Goal: Information Seeking & Learning: Learn about a topic

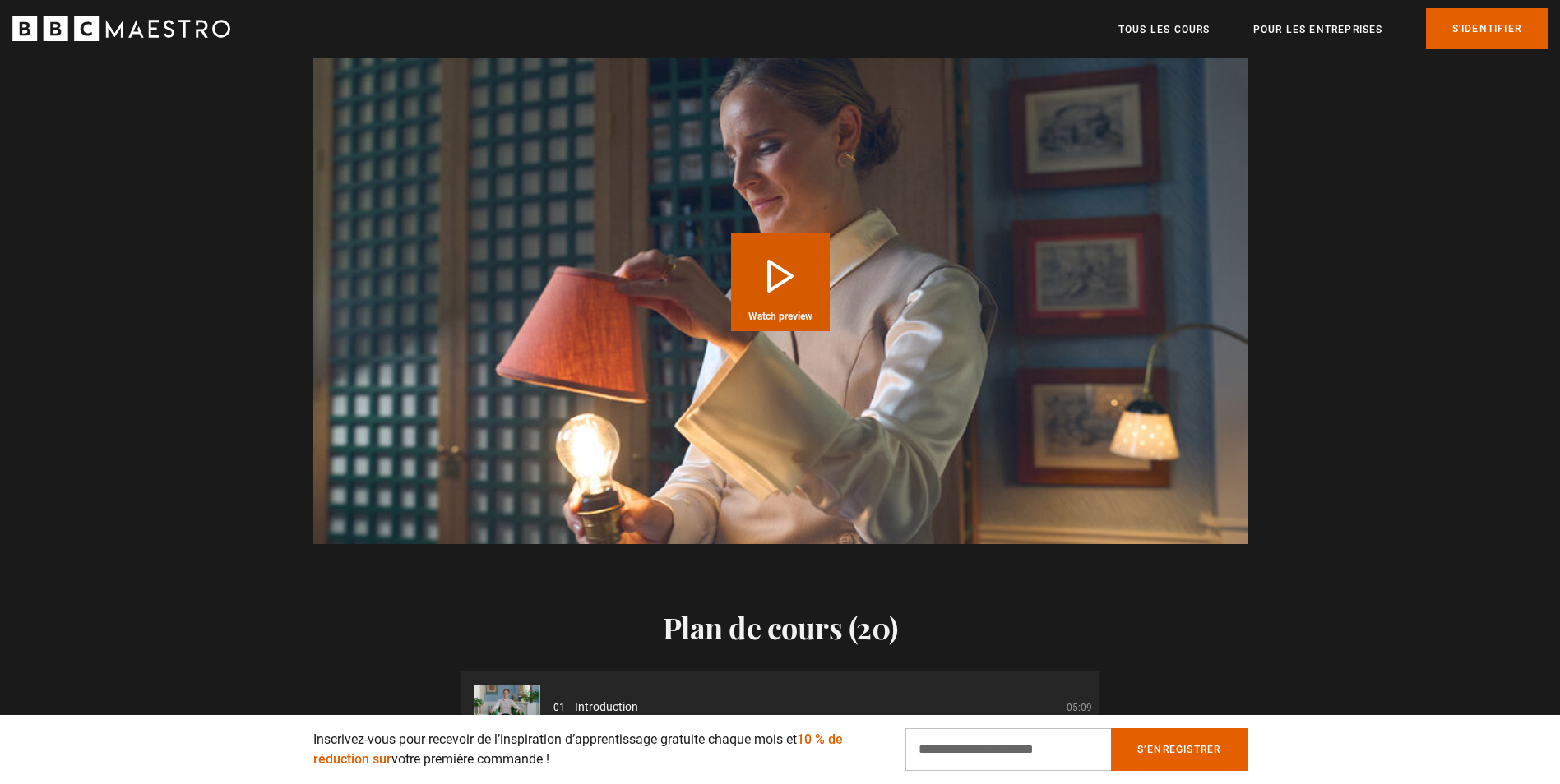
scroll to position [1480, 0]
click at [774, 286] on button "Play Course overview for Interior Design with [PERSON_NAME] Watch preview" at bounding box center [780, 282] width 98 height 98
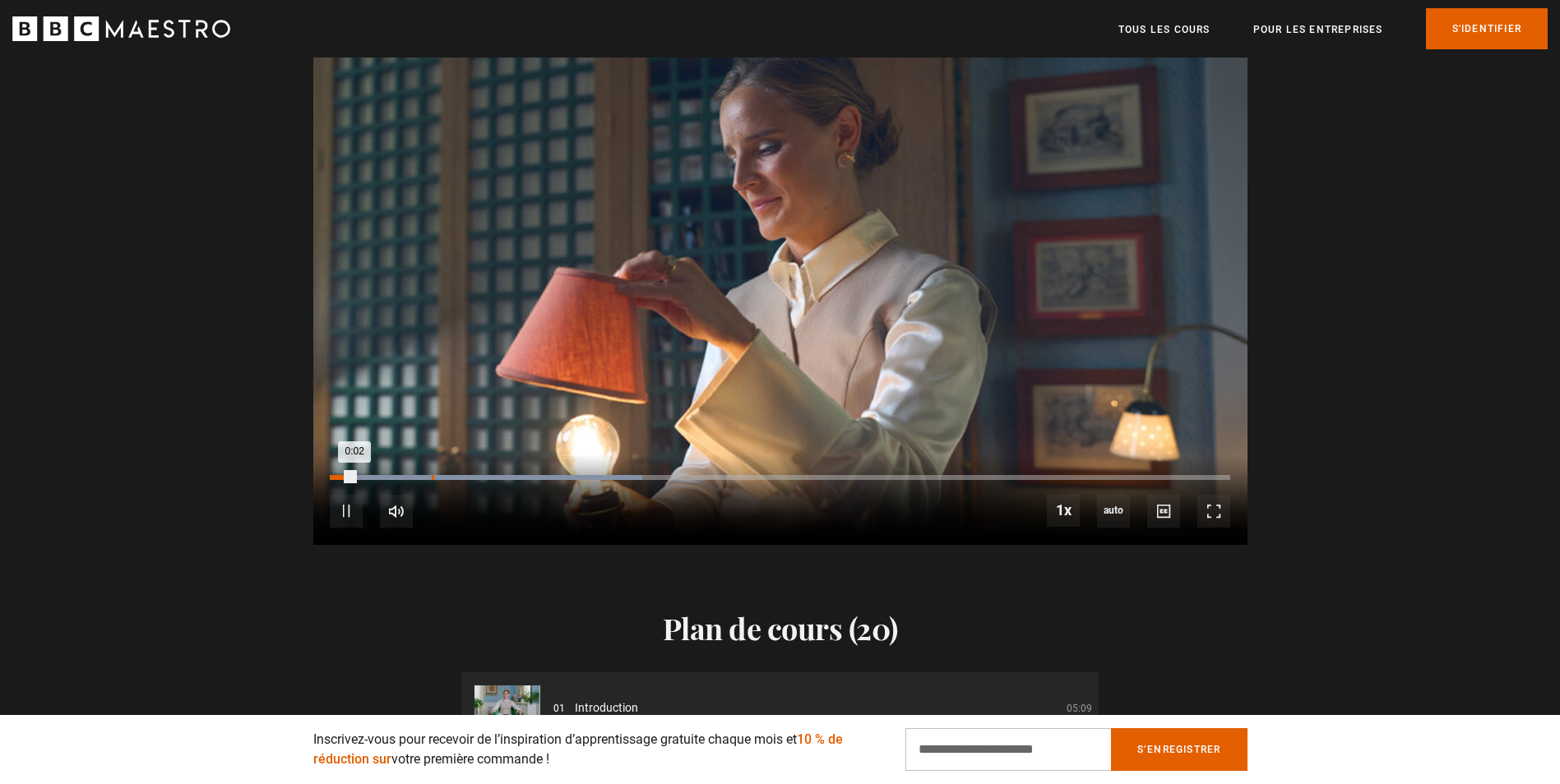
click at [432, 478] on div "Loaded : 34.65% 0:11 0:02" at bounding box center [779, 477] width 899 height 5
click at [636, 474] on div "10s Skip Back 10 seconds Pause 10s Skip Forward 10 seconds Loaded : 49.50% 0:33…" at bounding box center [780, 500] width 934 height 91
click at [788, 477] on div "Loaded : 54.46% 0:51 0:12" at bounding box center [779, 477] width 899 height 5
click at [1145, 473] on div "10s Skip Back 10 seconds Pause 10s Skip Forward 10 seconds Loaded : 94.06% 1:09…" at bounding box center [780, 500] width 934 height 91
click at [1150, 482] on div "10s Skip Back 10 seconds Pause 10s Skip Forward 10 seconds Loaded : 100.00% 1:3…" at bounding box center [780, 500] width 934 height 91
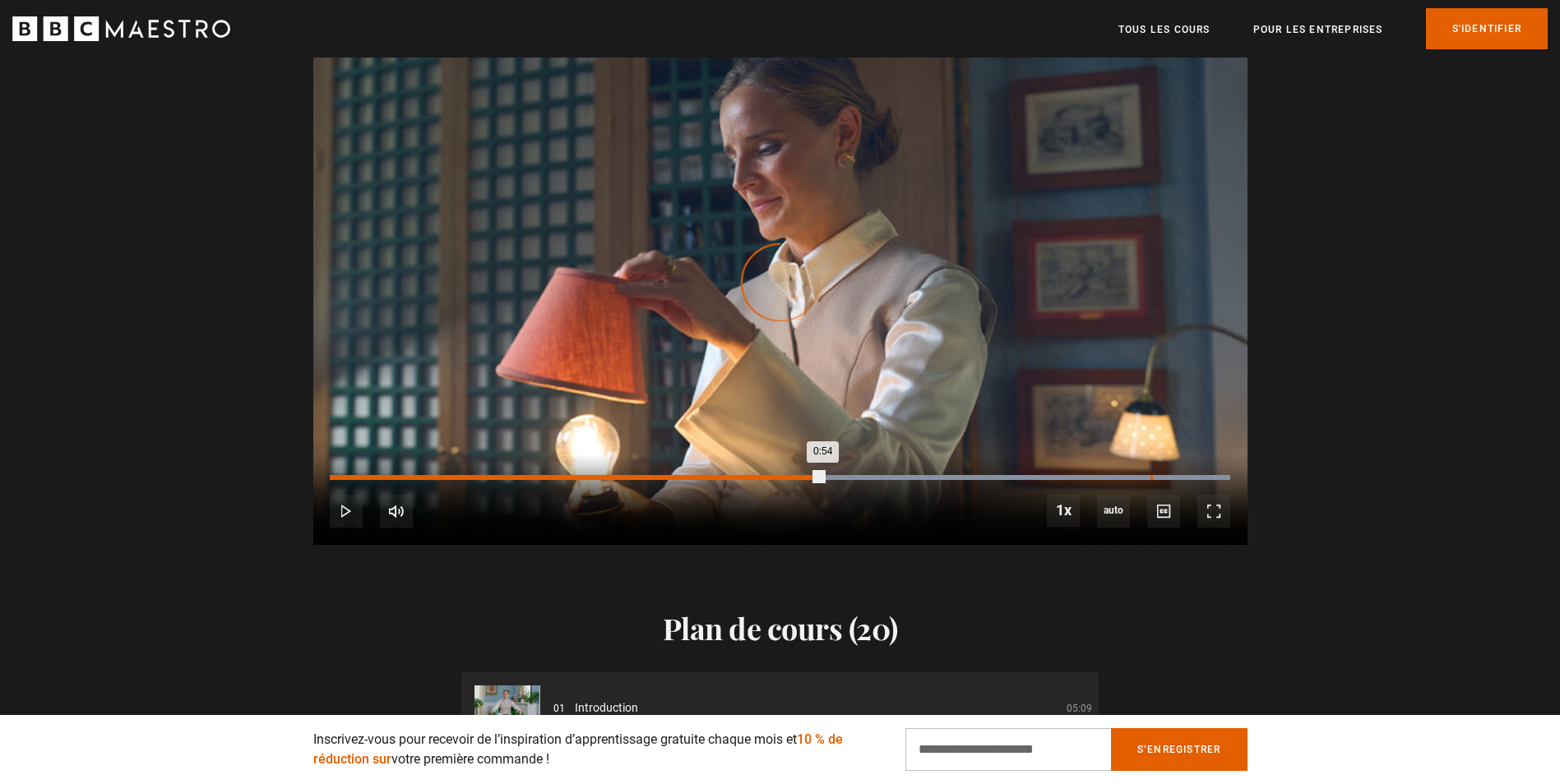
click at [1150, 478] on div "1:31" at bounding box center [1151, 477] width 3 height 5
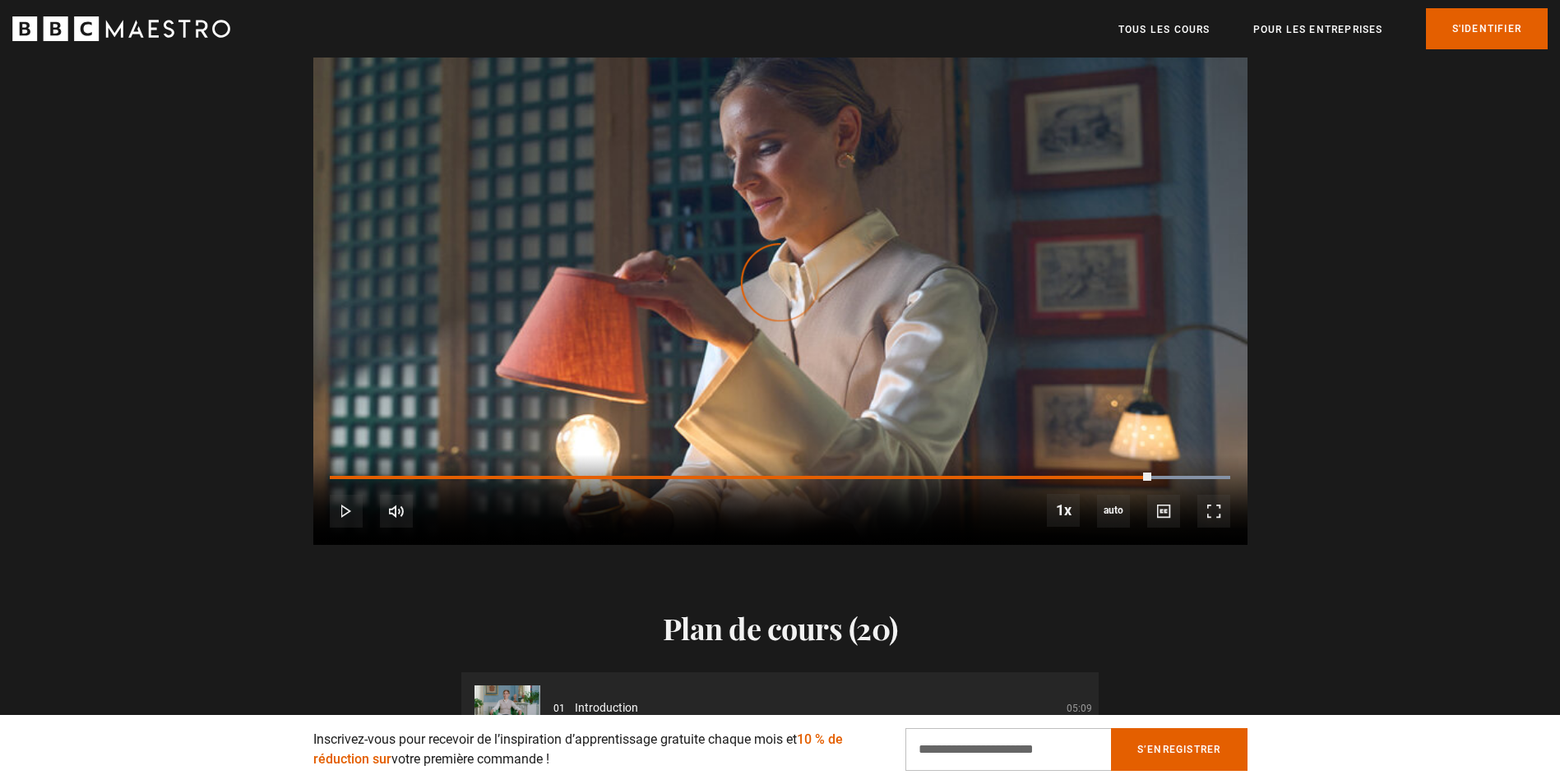
drag, startPoint x: 1150, startPoint y: 478, endPoint x: 937, endPoint y: 489, distance: 213.3
click at [937, 489] on div "10s Skip Back 10 seconds Play 10s Skip Forward 10 seconds Loaded : 100.00% 1:15…" at bounding box center [780, 500] width 934 height 91
click at [1068, 476] on div "1:22" at bounding box center [1069, 477] width 3 height 5
drag, startPoint x: 1068, startPoint y: 476, endPoint x: 757, endPoint y: 479, distance: 311.0
click at [757, 479] on div "10s Skip Back 10 seconds Play 10s Skip Forward 10 seconds Loaded : 100.00% 1:00…" at bounding box center [780, 500] width 934 height 91
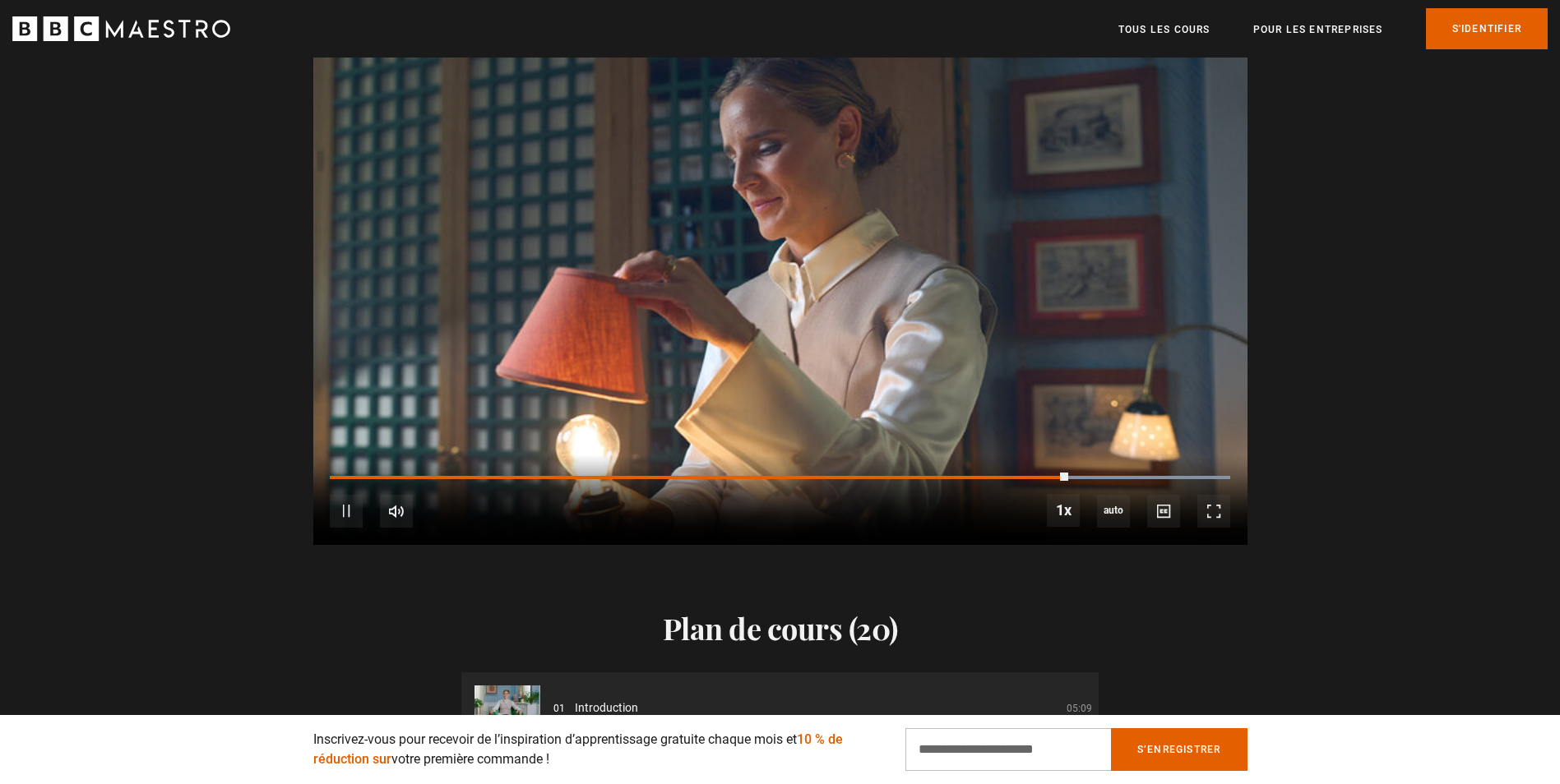
click at [757, 479] on div "0:47" at bounding box center [698, 478] width 737 height 4
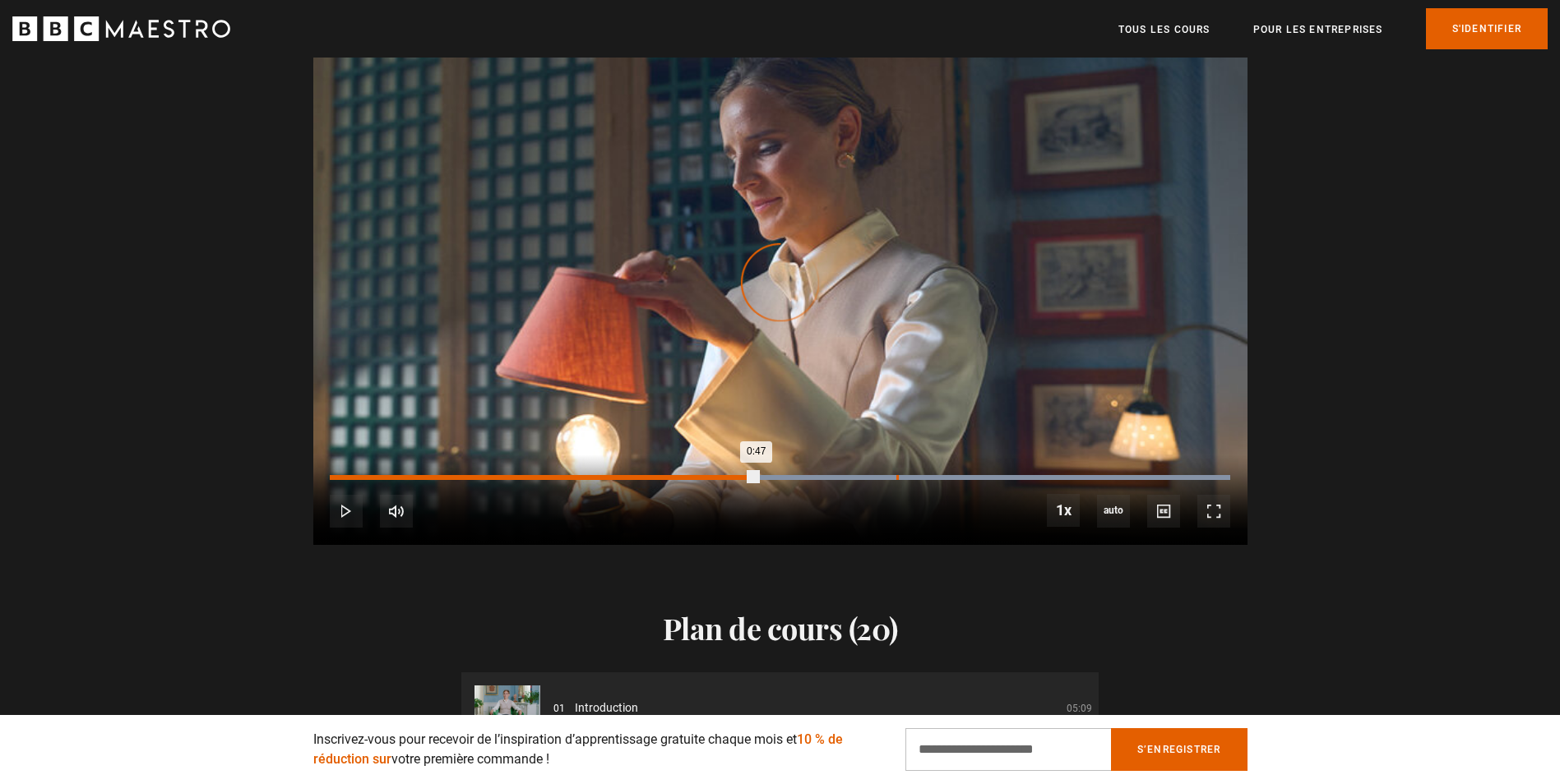
scroll to position [0, 861]
drag, startPoint x: 757, startPoint y: 479, endPoint x: 553, endPoint y: 412, distance: 214.7
click at [613, 422] on video-js "Video Player is loading. Play Course overview for Interior Design with [PERSON_…" at bounding box center [780, 282] width 934 height 525
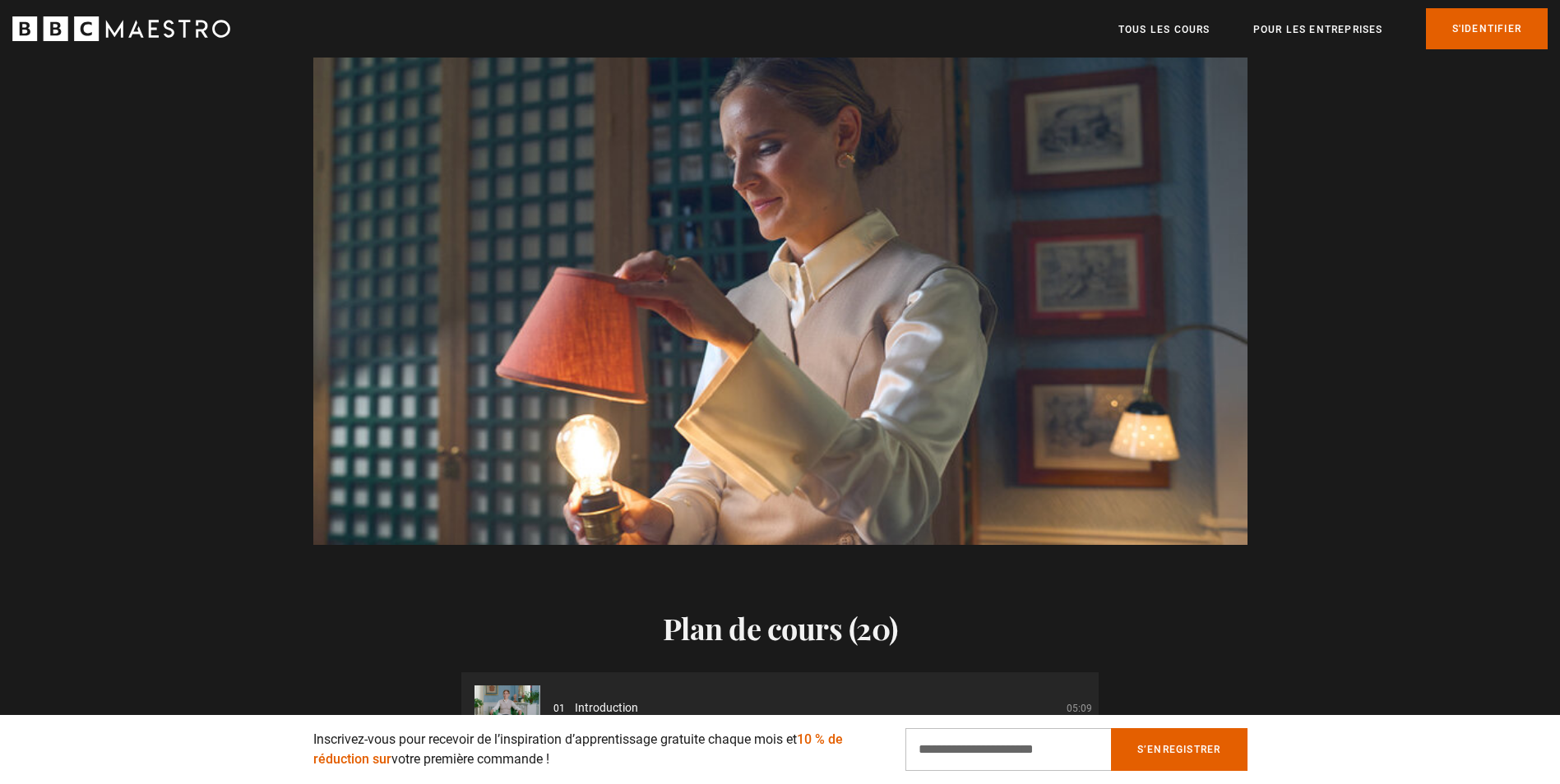
scroll to position [0, 1077]
